Goal: Communication & Community: Answer question/provide support

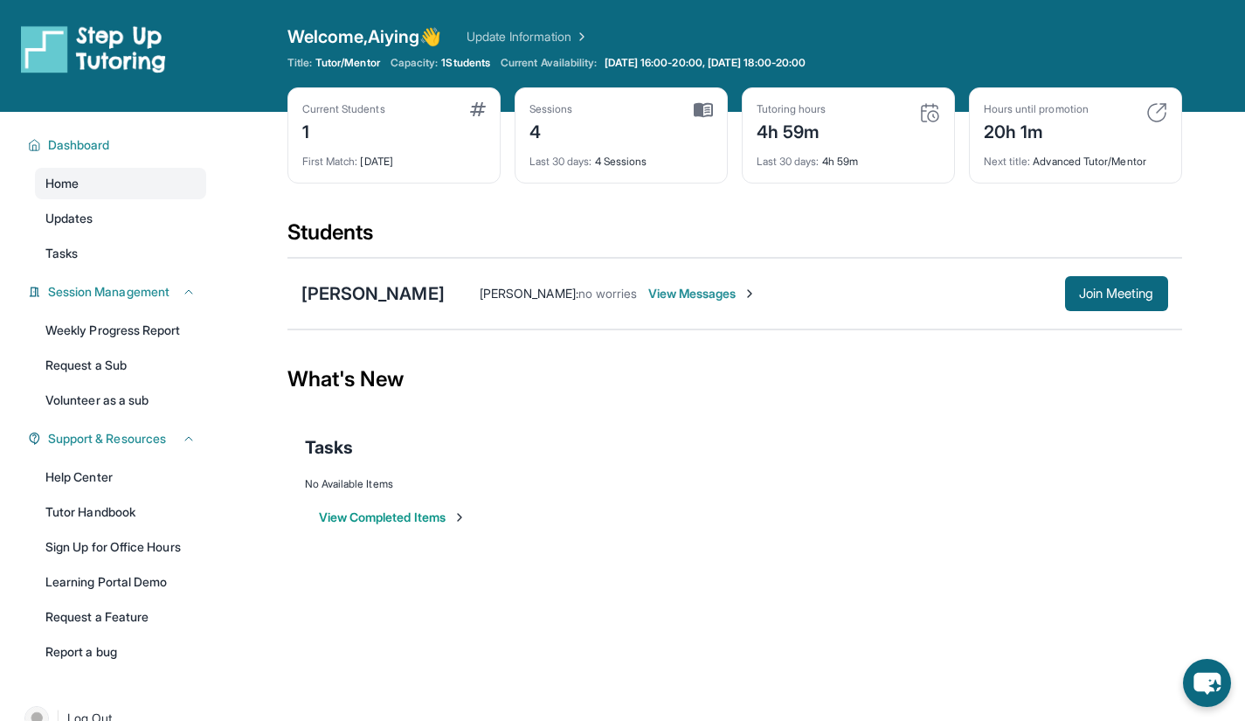
click at [880, 476] on div "Tasks" at bounding box center [735, 447] width 860 height 59
click at [648, 296] on span "View Messages" at bounding box center [702, 293] width 109 height 17
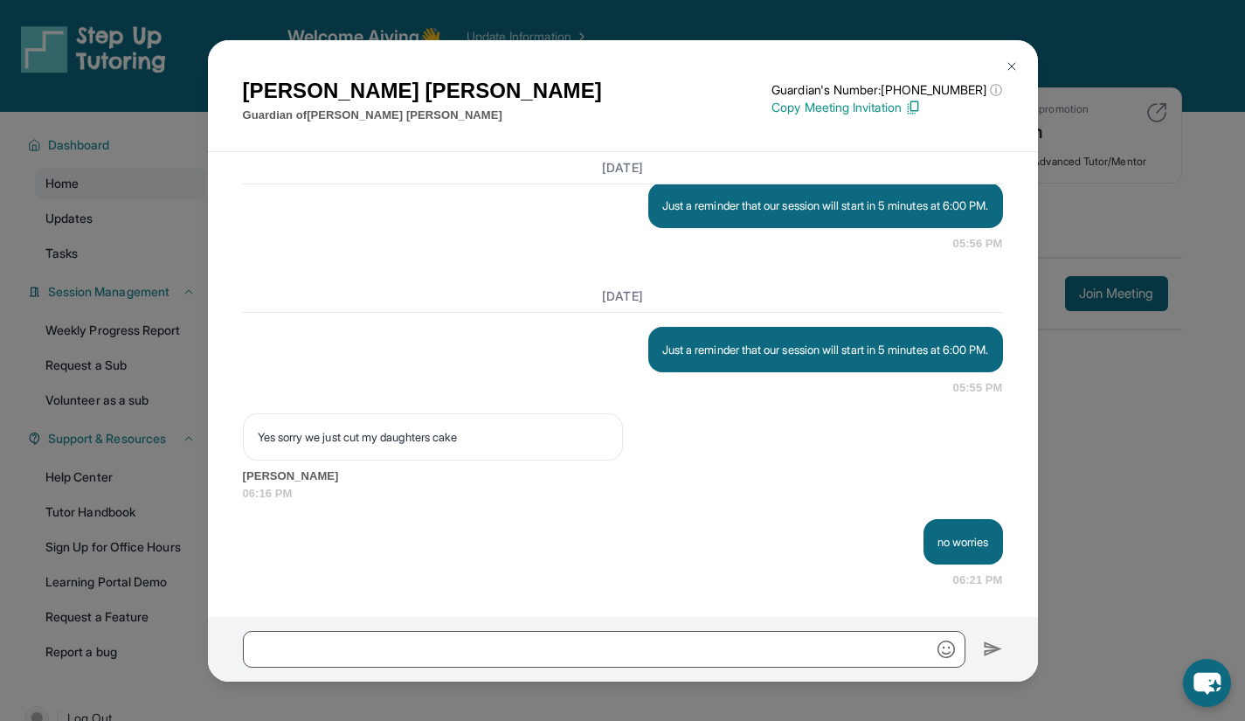
scroll to position [6692, 0]
click at [310, 33] on div "Dalia Leon Guardian of Sarah Perez Guardian's Number: +18779599489 ⓘ This isn't…" at bounding box center [622, 360] width 1245 height 721
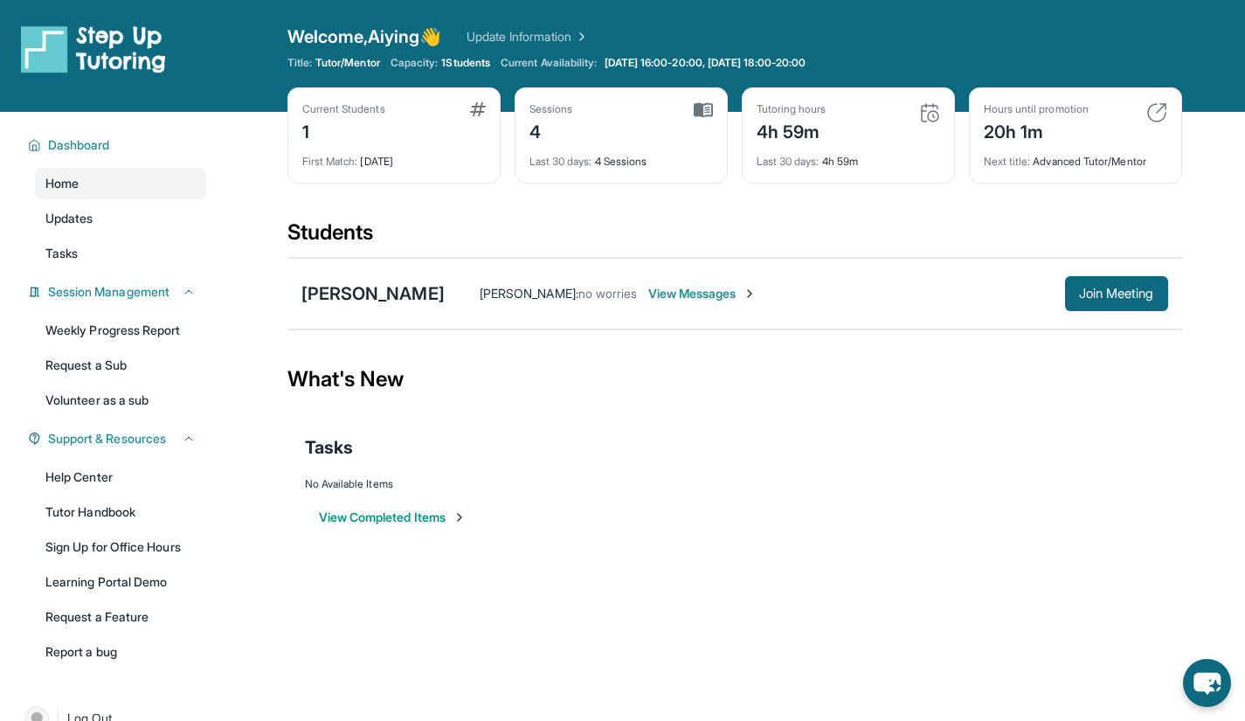
click at [679, 292] on span "View Messages" at bounding box center [702, 293] width 109 height 17
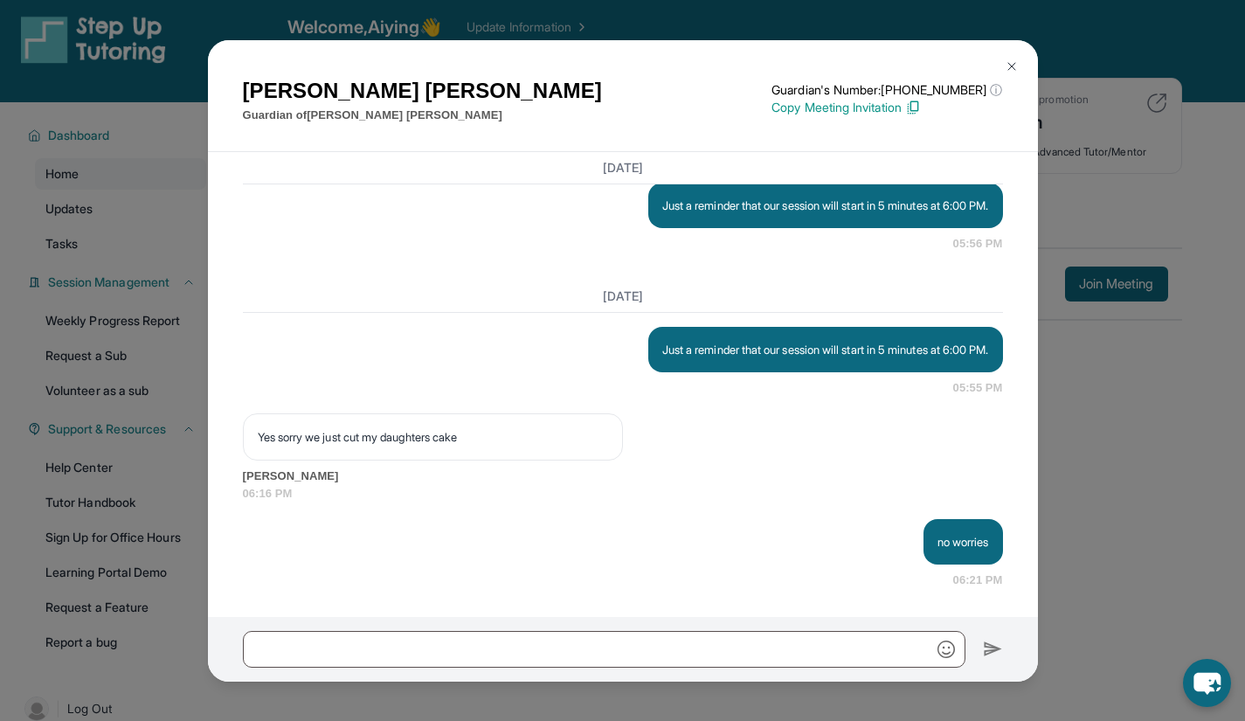
scroll to position [0, 0]
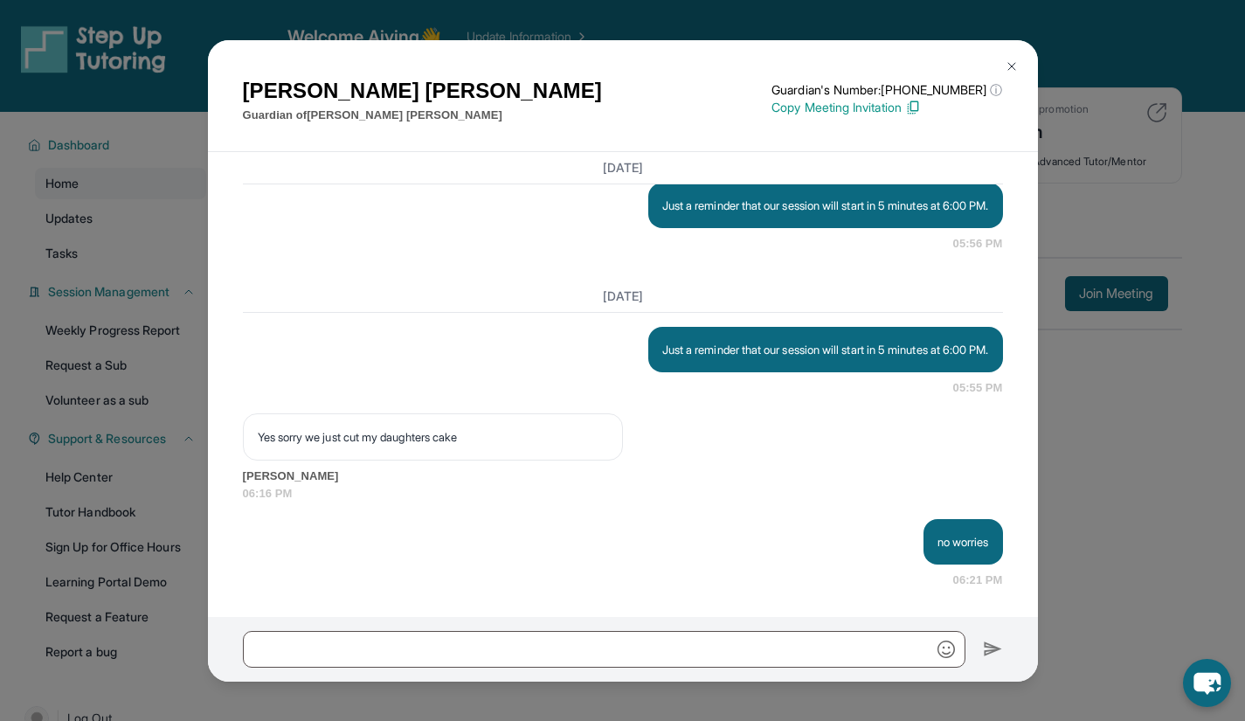
click at [1006, 58] on button at bounding box center [1012, 66] width 35 height 35
